Goal: Task Accomplishment & Management: Manage account settings

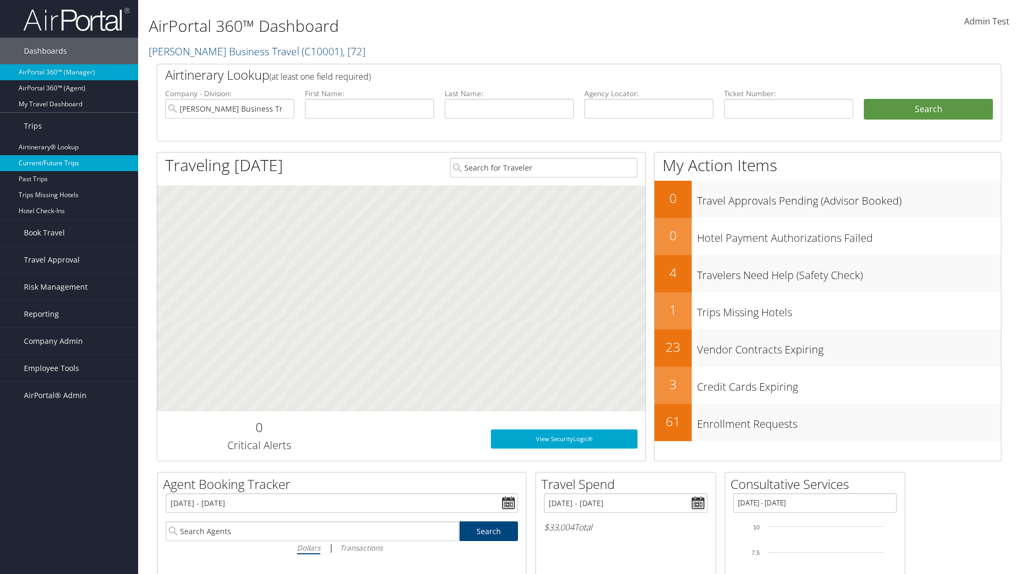
click at [69, 163] on link "Current/Future Trips" at bounding box center [69, 163] width 138 height 16
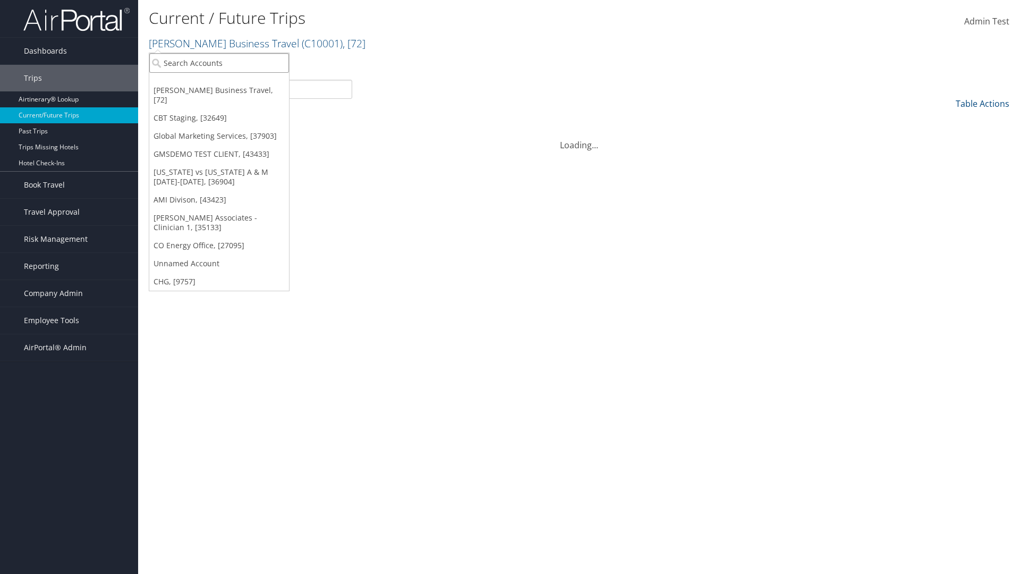
click at [219, 63] on input "search" at bounding box center [219, 63] width 140 height 20
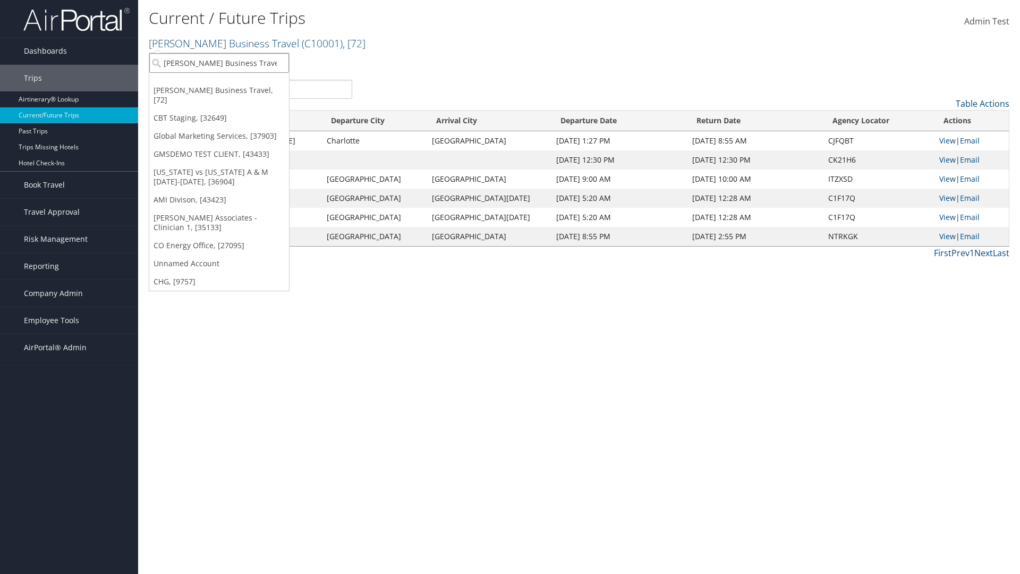
type input "[PERSON_NAME] Business Travel"
click at [234, 82] on div "Christopherson Business Travel (C10001), [72]" at bounding box center [233, 83] width 181 height 10
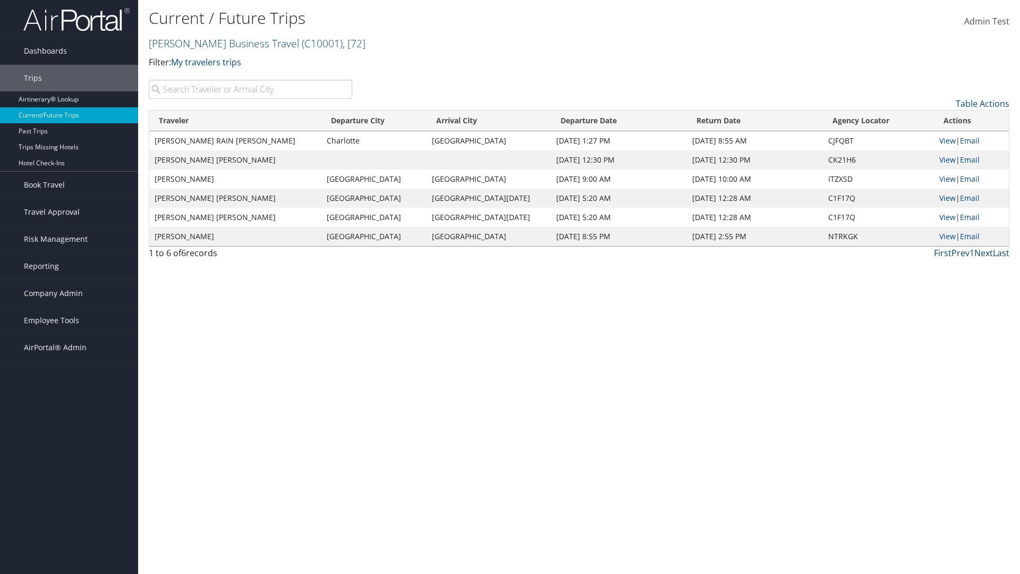
click at [250, 89] on input "search" at bounding box center [251, 89] width 204 height 19
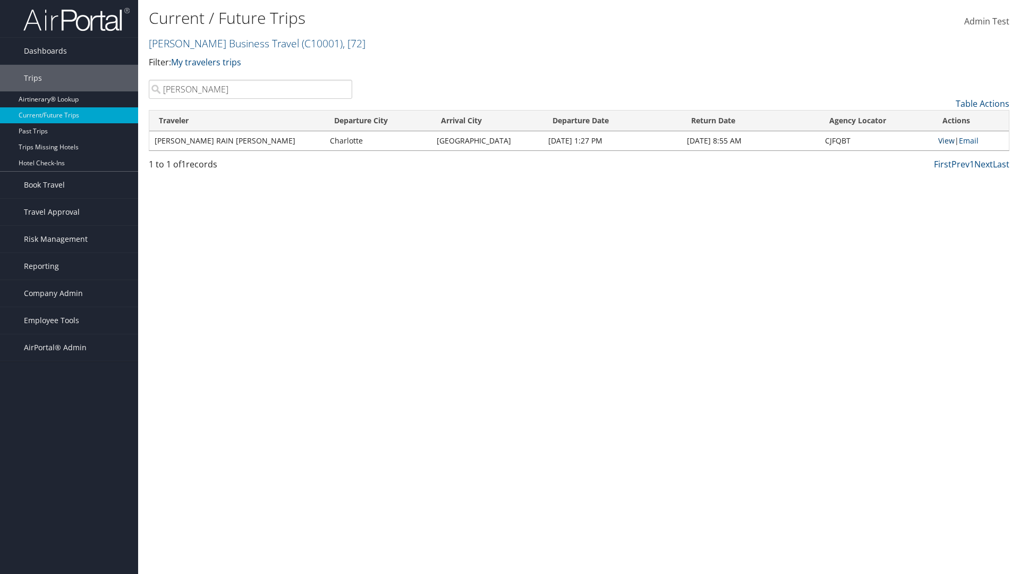
type input "TATUM"
click at [945, 140] on link "View" at bounding box center [947, 141] width 16 height 10
click at [69, 293] on span "Company Admin" at bounding box center [53, 293] width 59 height 27
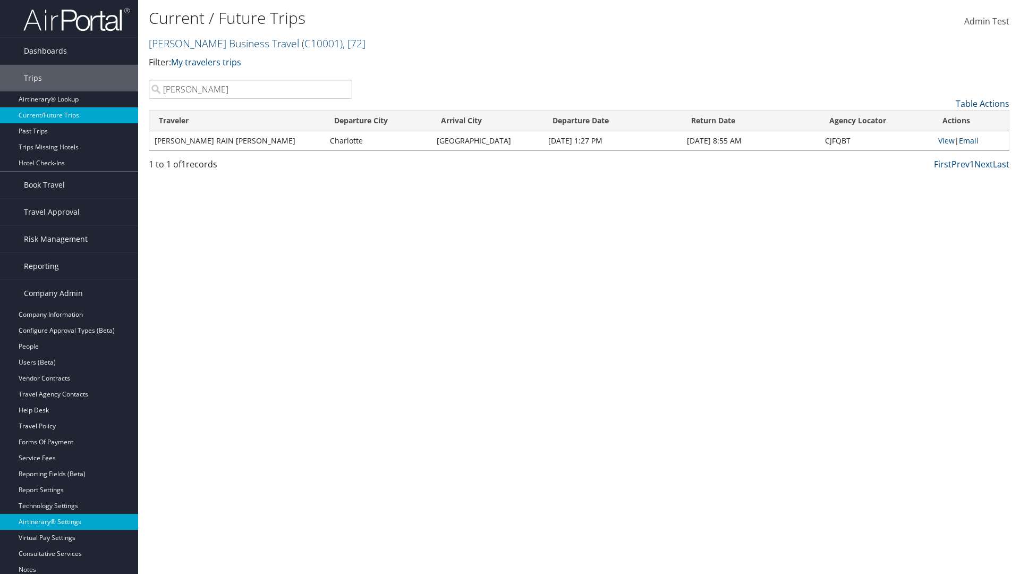
click at [69, 514] on link "Airtinerary® Settings" at bounding box center [69, 522] width 138 height 16
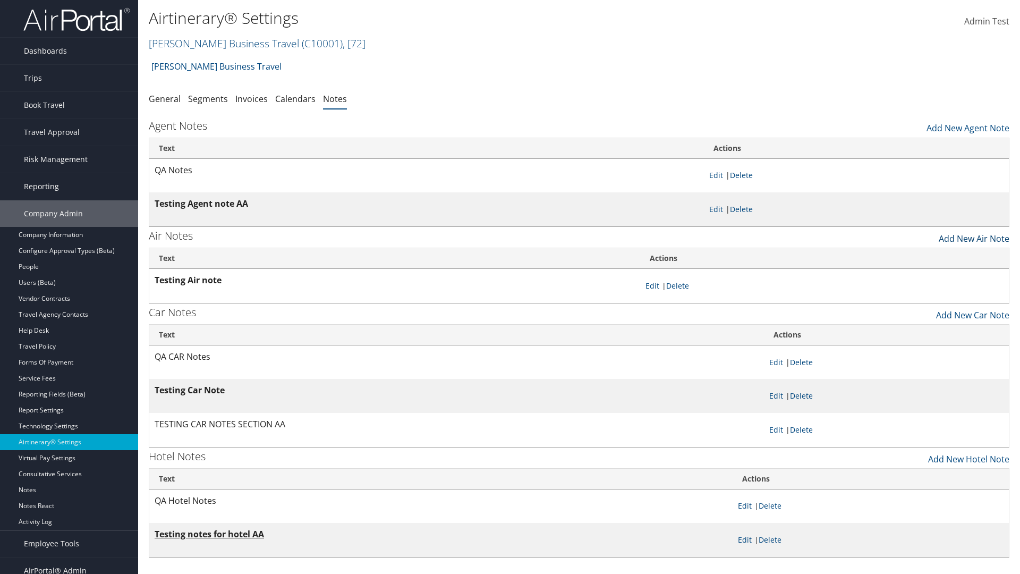
click at [974, 235] on link "Add New Air Note" at bounding box center [974, 236] width 71 height 18
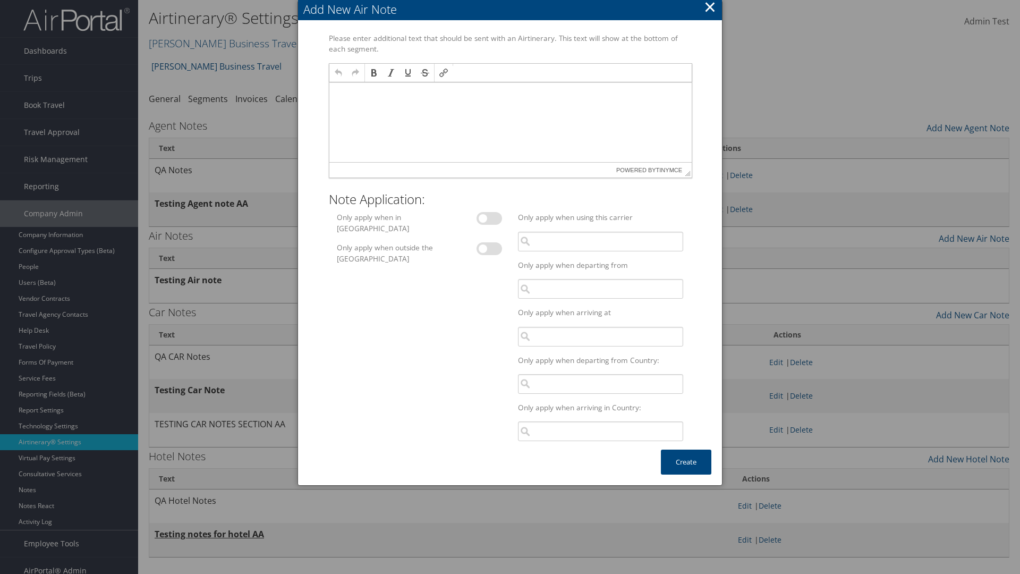
click at [510, 92] on p at bounding box center [510, 92] width 354 height 9
click at [686, 462] on button "Create" at bounding box center [686, 462] width 50 height 25
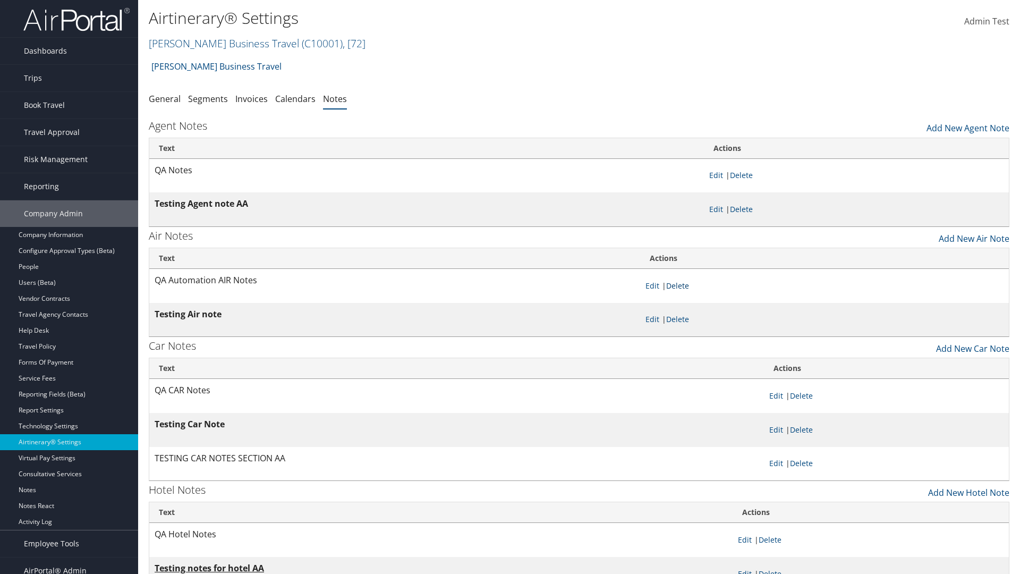
click at [680, 285] on link "Delete" at bounding box center [677, 286] width 23 height 10
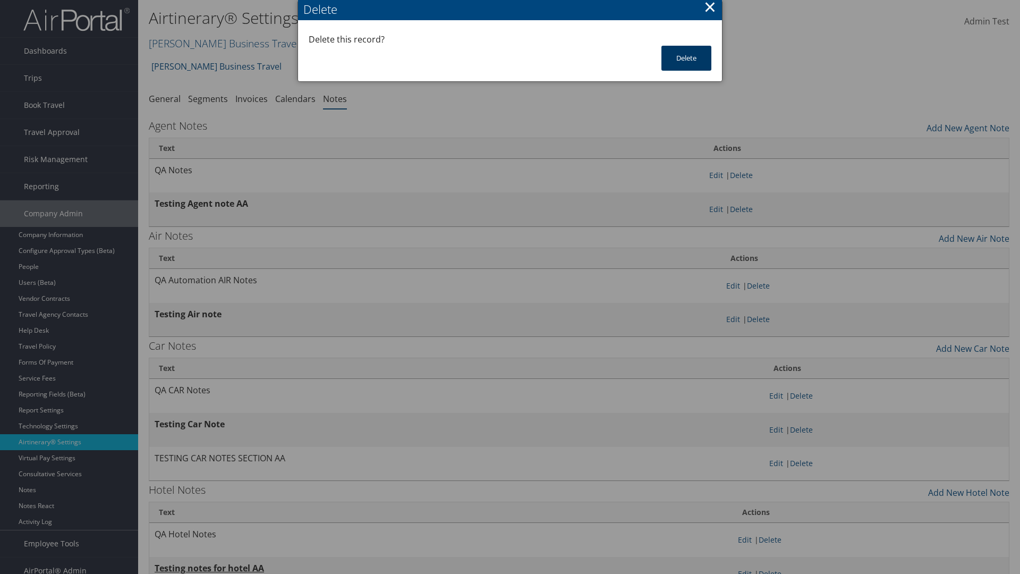
click at [687, 58] on button "Delete" at bounding box center [687, 58] width 50 height 25
